Goal: Information Seeking & Learning: Check status

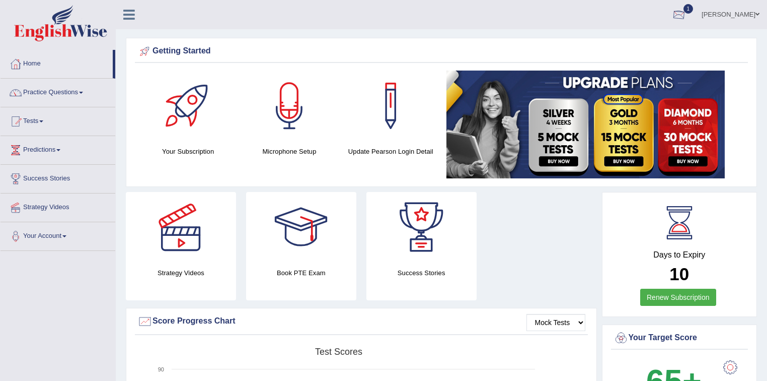
click at [687, 15] on div at bounding box center [679, 15] width 15 height 15
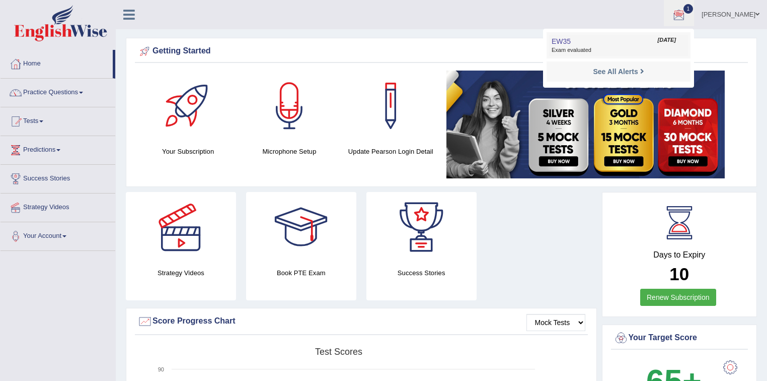
click at [617, 48] on span "Exam evaluated" at bounding box center [619, 50] width 134 height 8
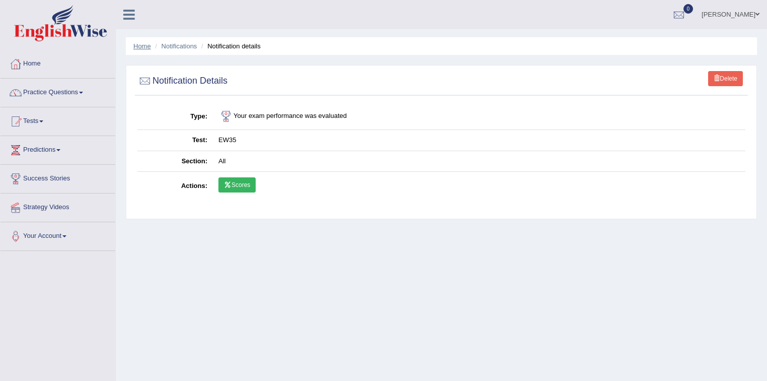
click at [144, 44] on link "Home" at bounding box center [142, 46] width 18 height 8
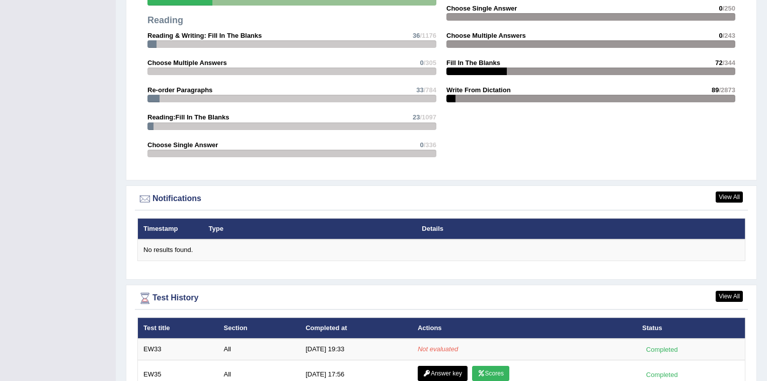
scroll to position [1274, 0]
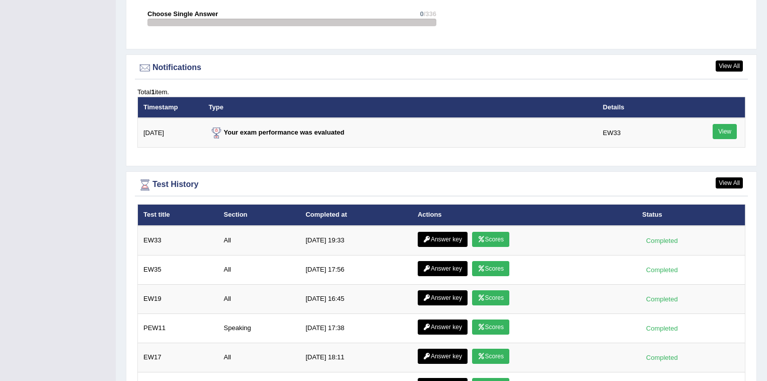
scroll to position [1300, 0]
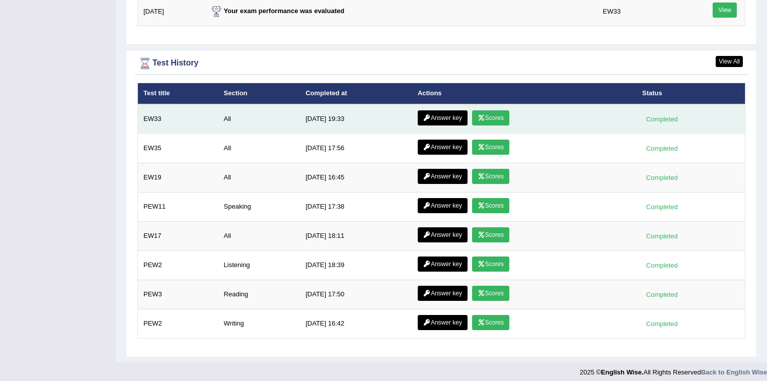
click at [500, 112] on link "Scores" at bounding box center [490, 117] width 37 height 15
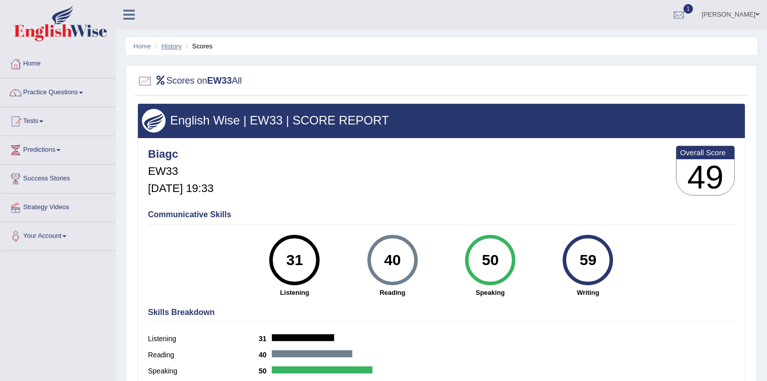
click at [172, 47] on link "History" at bounding box center [172, 46] width 20 height 8
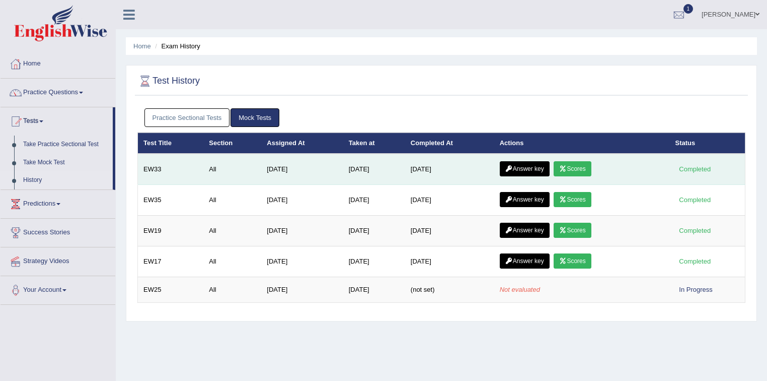
click at [578, 170] on link "Scores" at bounding box center [572, 168] width 37 height 15
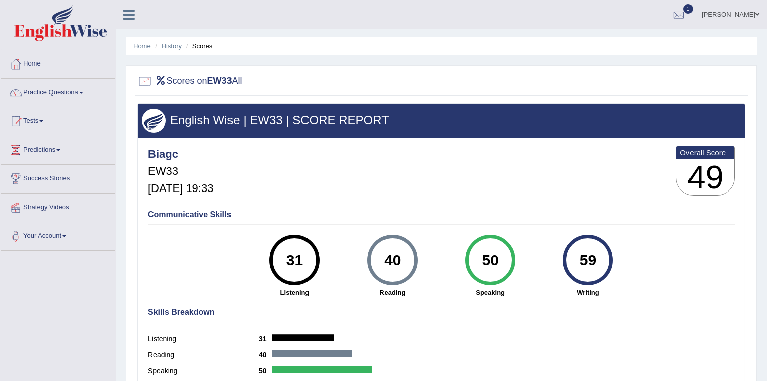
click at [173, 47] on link "History" at bounding box center [172, 46] width 20 height 8
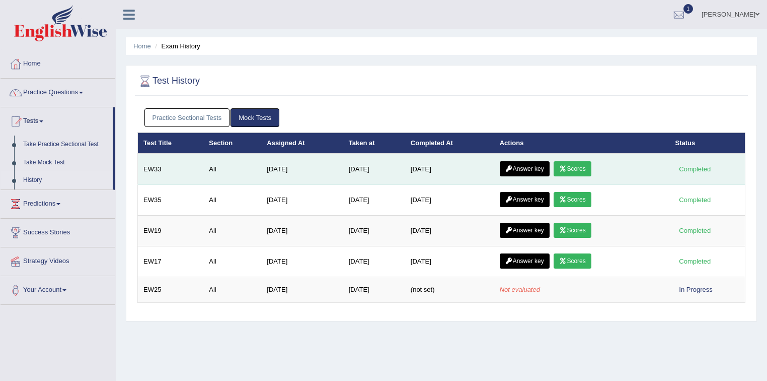
click at [529, 167] on link "Answer key" at bounding box center [525, 168] width 50 height 15
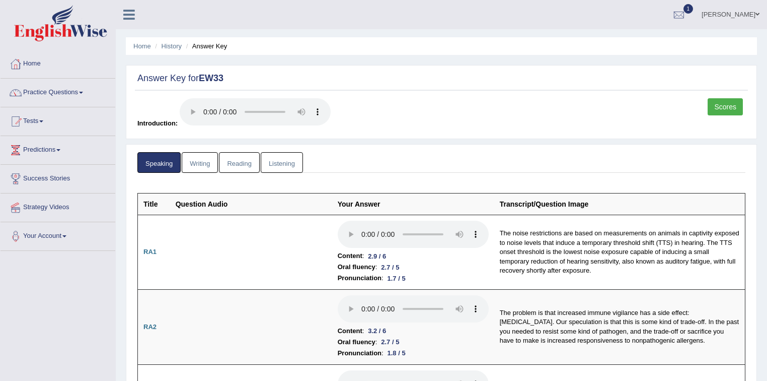
click at [203, 166] on link "Writing" at bounding box center [200, 162] width 36 height 21
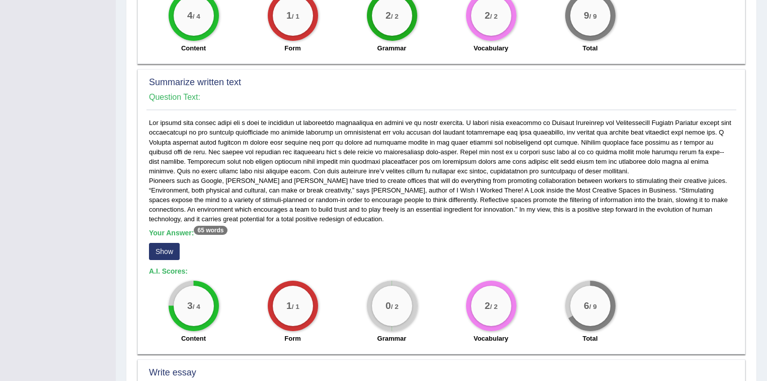
scroll to position [443, 0]
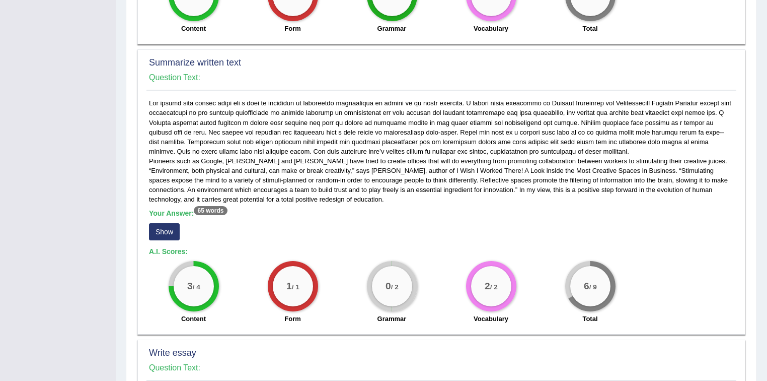
click at [155, 230] on button "Show" at bounding box center [164, 231] width 31 height 17
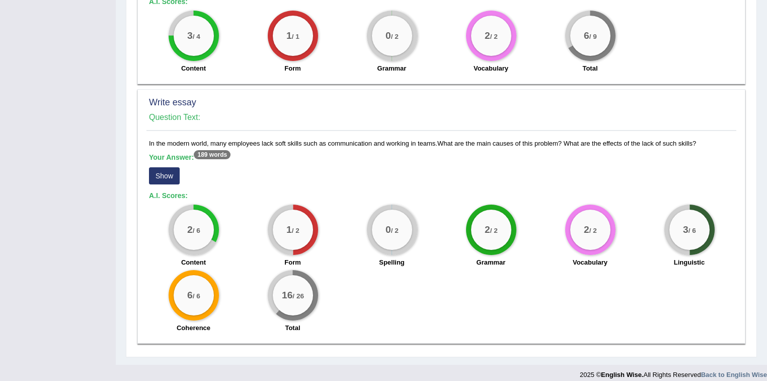
scroll to position [710, 0]
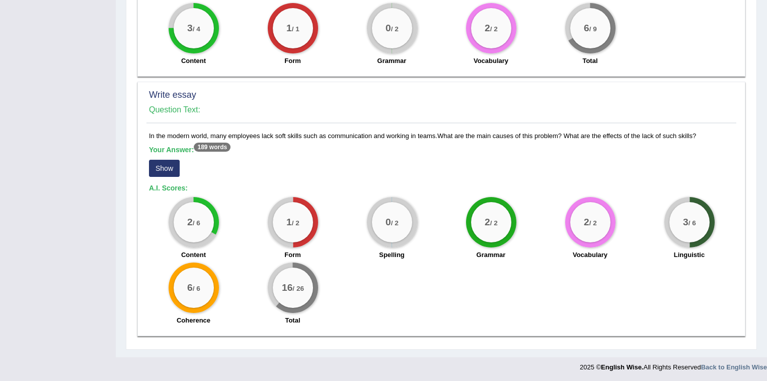
click at [164, 168] on button "Show" at bounding box center [164, 168] width 31 height 17
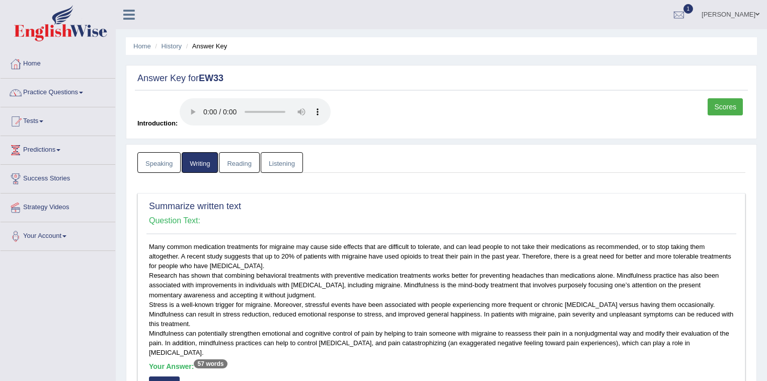
scroll to position [0, 0]
click at [246, 161] on link "Reading" at bounding box center [239, 162] width 40 height 21
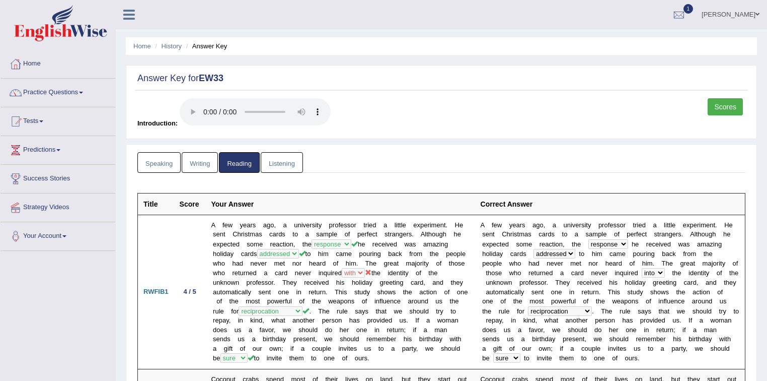
click at [279, 166] on link "Listening" at bounding box center [282, 162] width 42 height 21
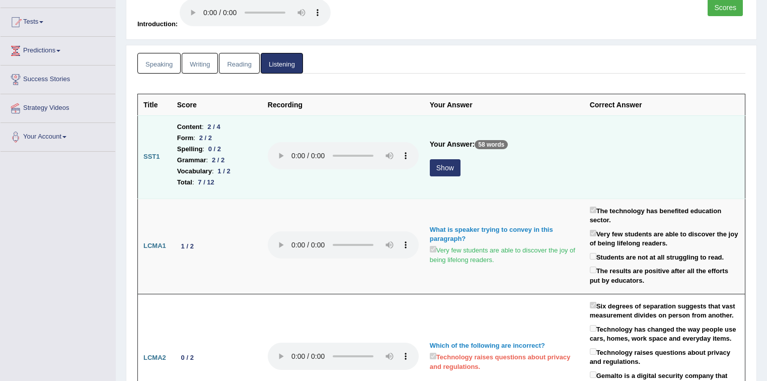
scroll to position [121, 0]
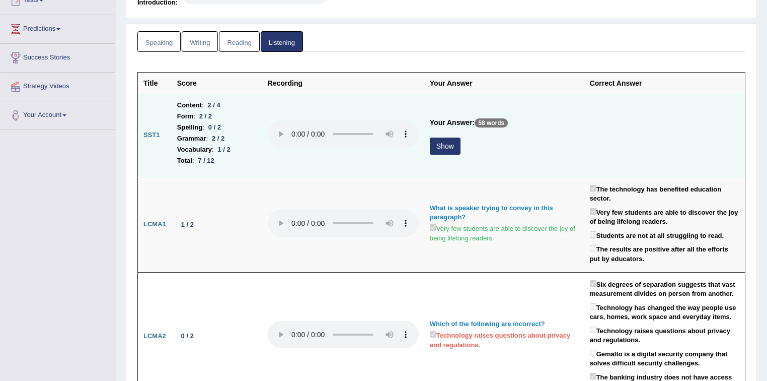
click at [450, 149] on button "Show" at bounding box center [445, 145] width 31 height 17
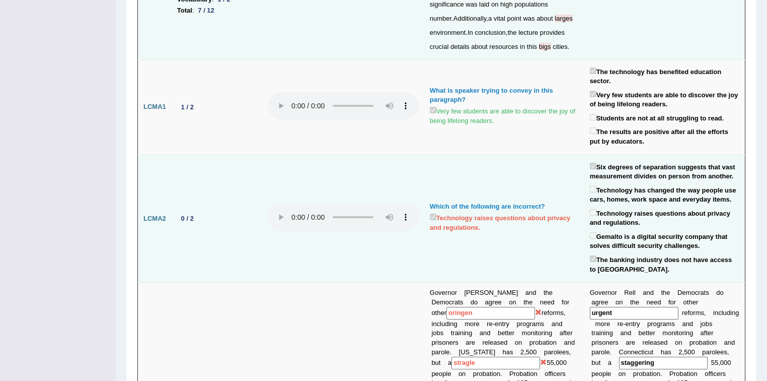
scroll to position [0, 0]
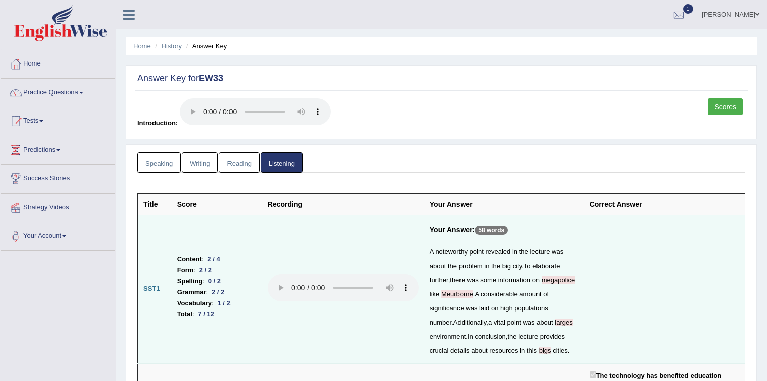
click at [739, 14] on link "Beatriz Gomes" at bounding box center [730, 13] width 73 height 26
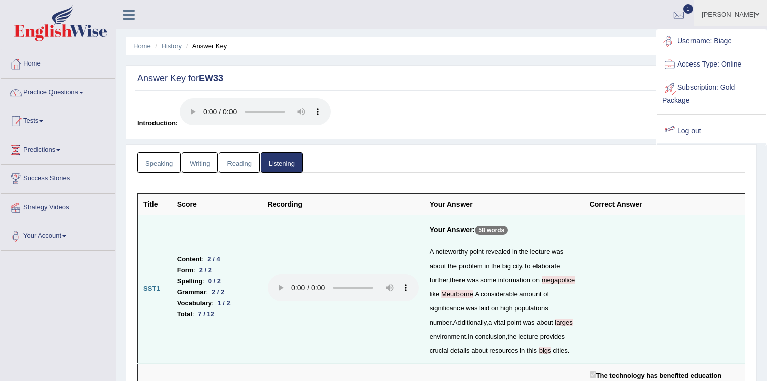
click at [680, 131] on link "Log out" at bounding box center [712, 130] width 109 height 23
